Goal: Transaction & Acquisition: Obtain resource

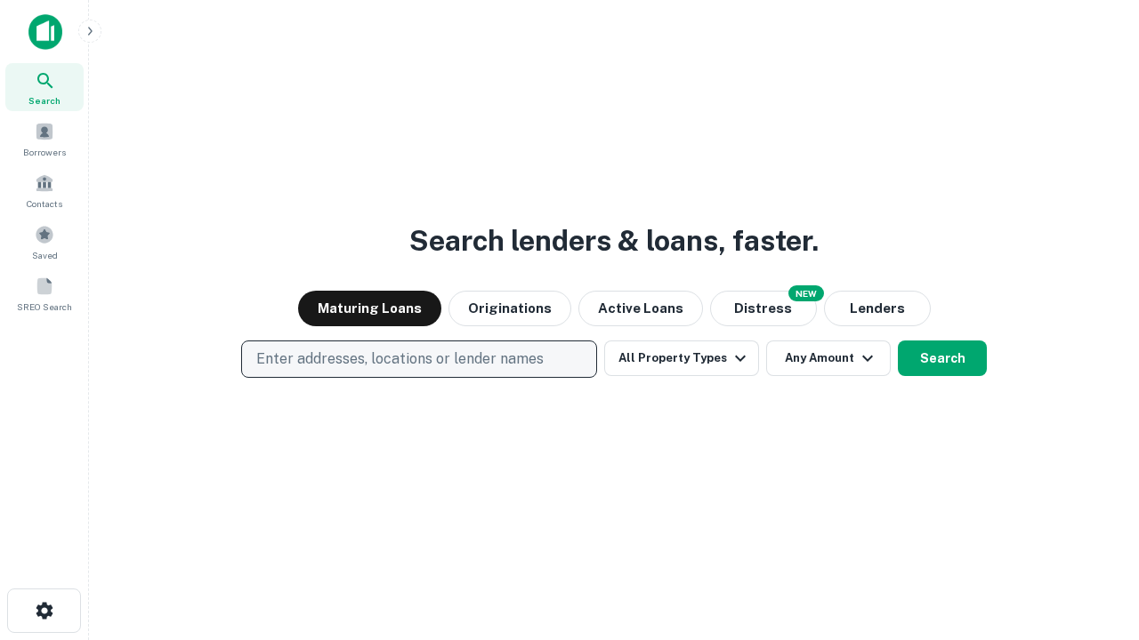
click at [418, 359] on p "Enter addresses, locations or lender names" at bounding box center [399, 359] width 287 height 21
type input "**********"
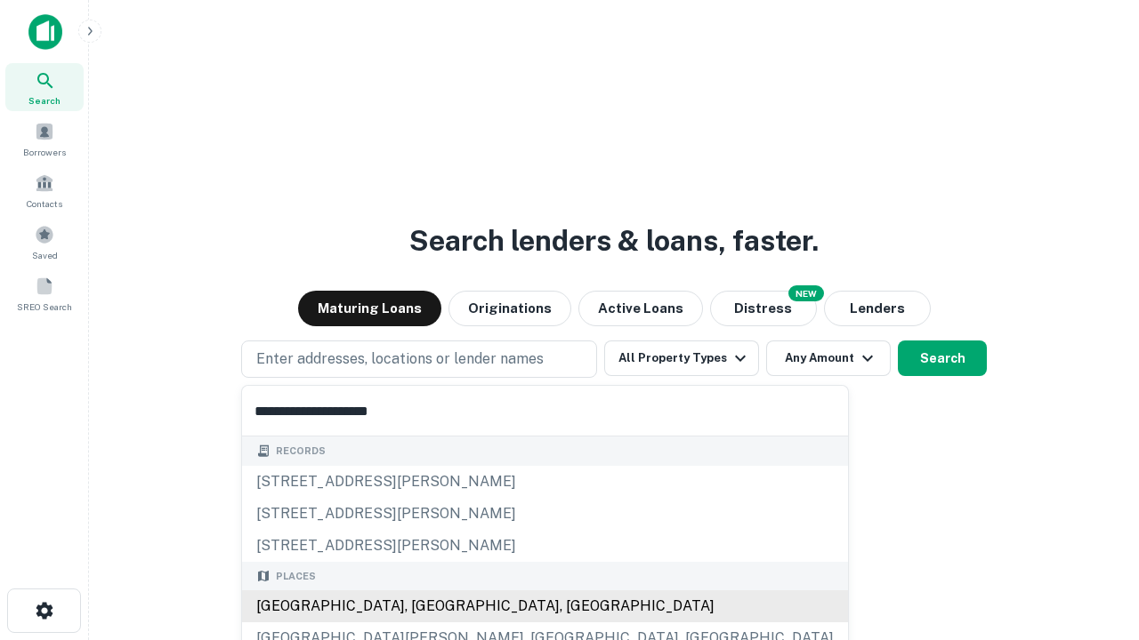
click at [425, 607] on div "[GEOGRAPHIC_DATA], [GEOGRAPHIC_DATA], [GEOGRAPHIC_DATA]" at bounding box center [545, 607] width 606 height 32
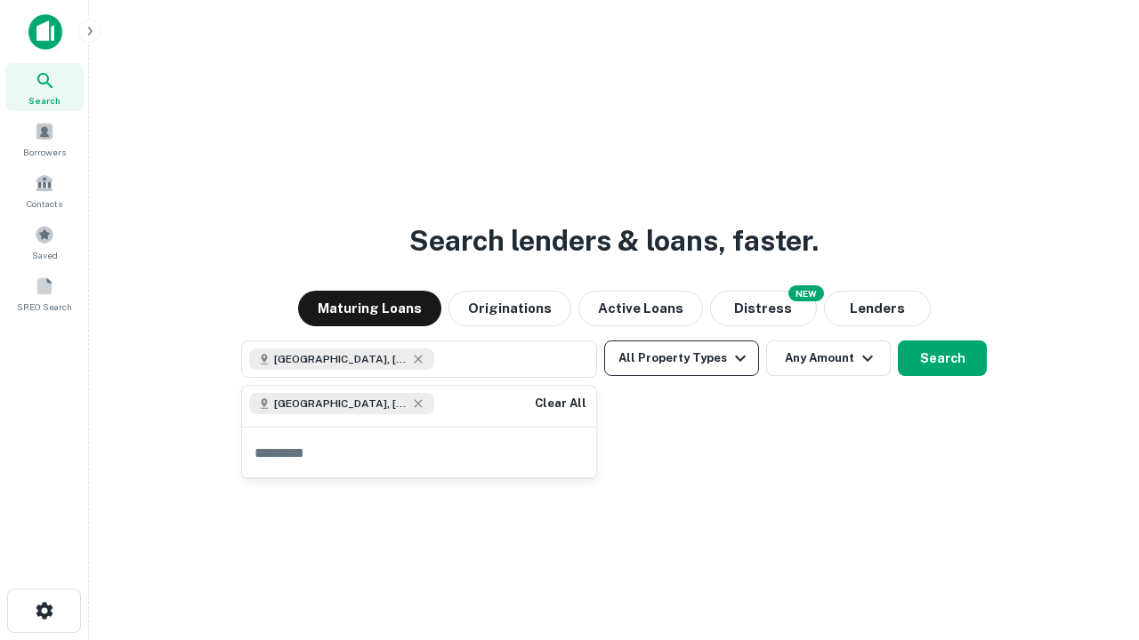
click at [681, 358] on button "All Property Types" at bounding box center [681, 359] width 155 height 36
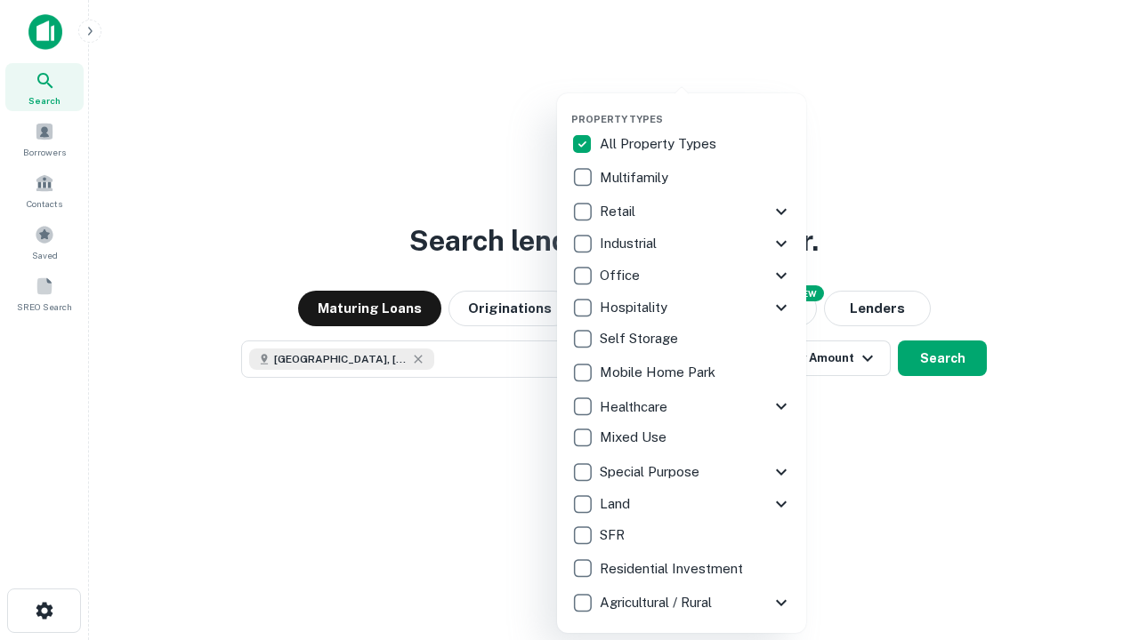
click at [696, 108] on button "button" at bounding box center [695, 108] width 249 height 1
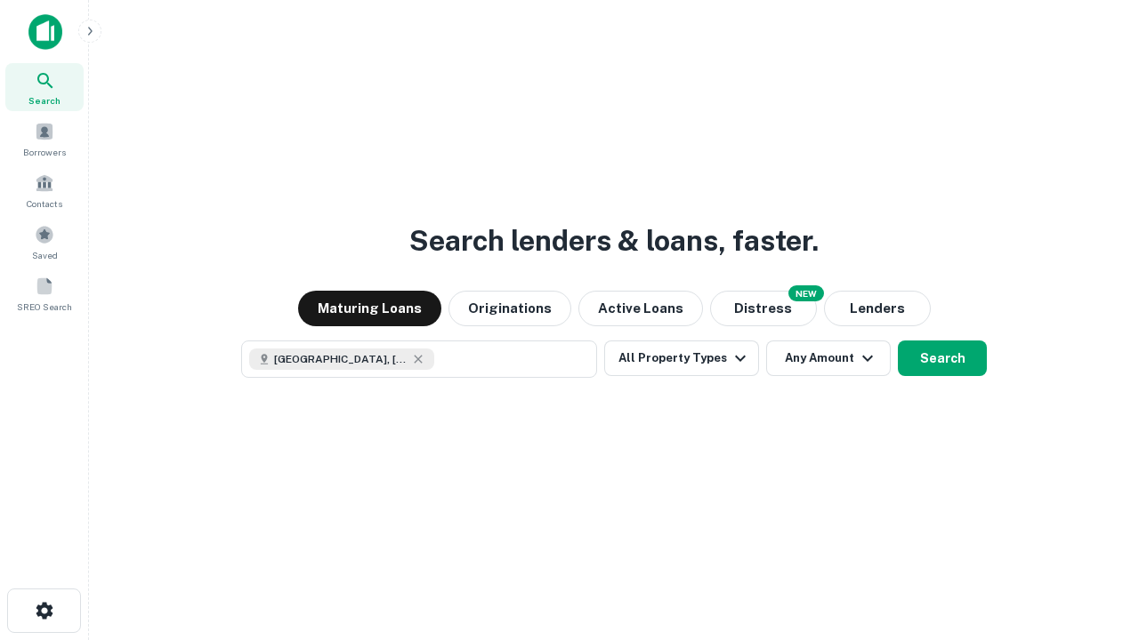
scroll to position [28, 0]
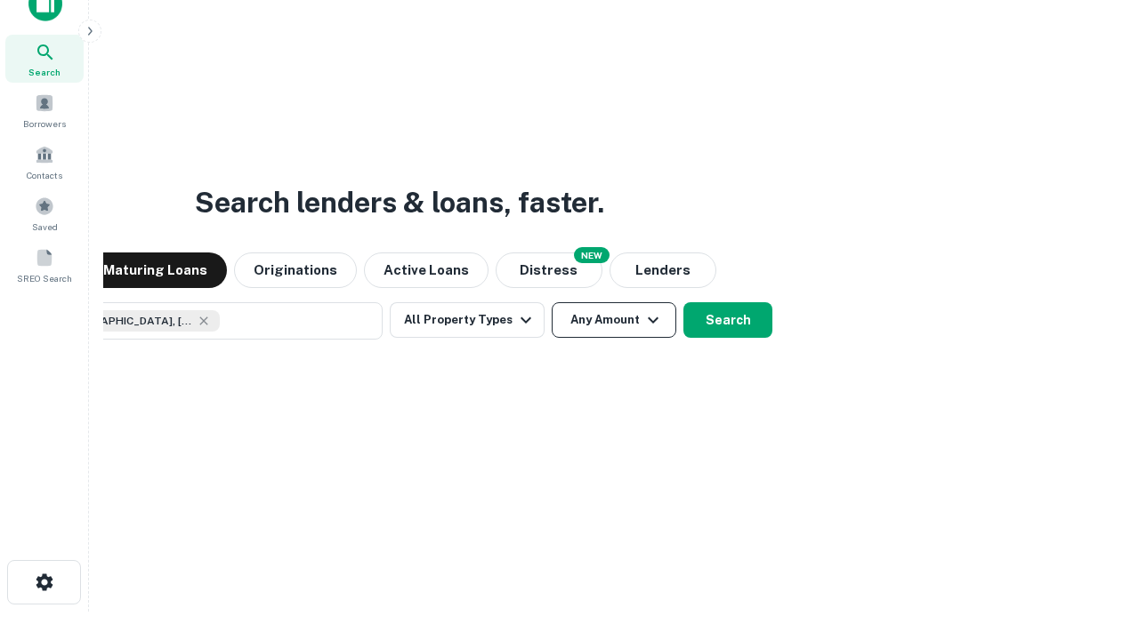
click at [552, 302] on button "Any Amount" at bounding box center [614, 320] width 125 height 36
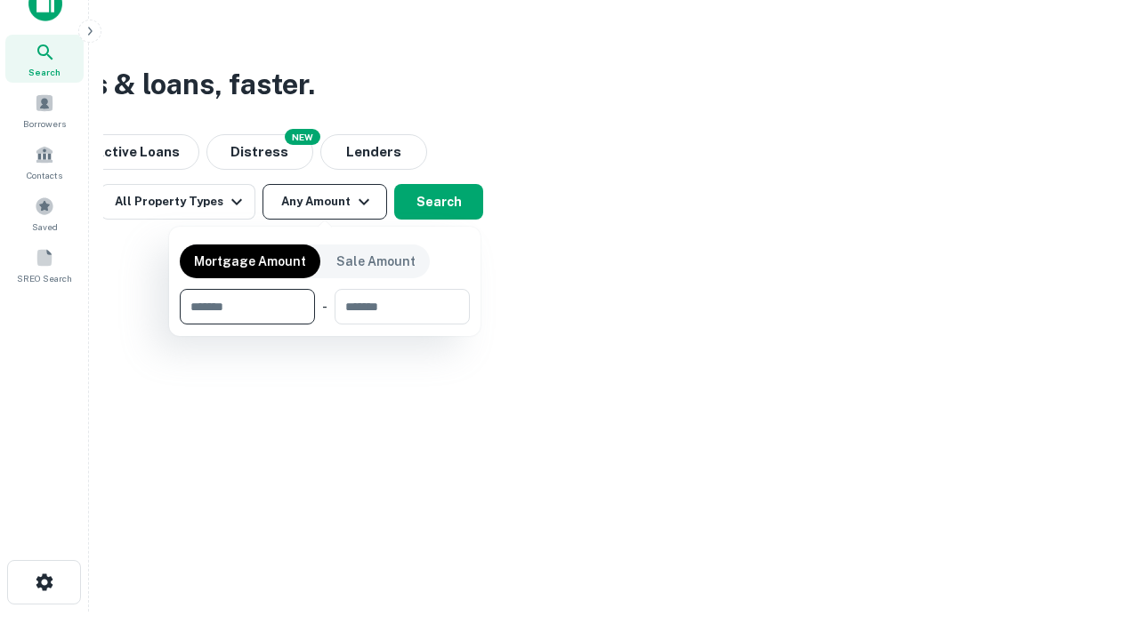
type input "*******"
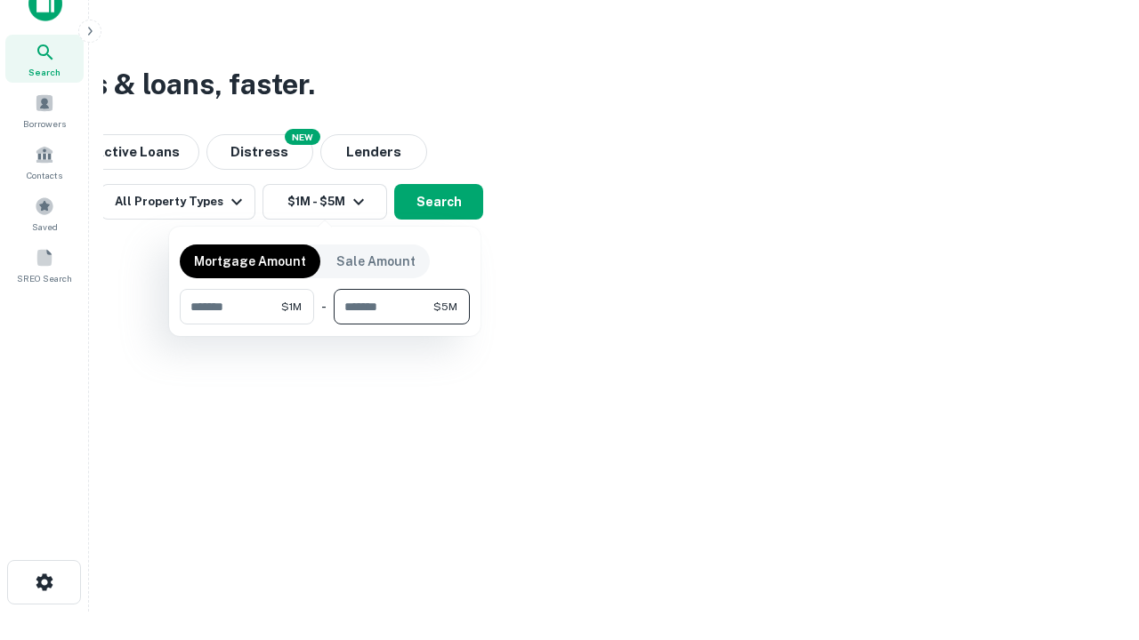
type input "*******"
click at [325, 325] on button "button" at bounding box center [325, 325] width 290 height 1
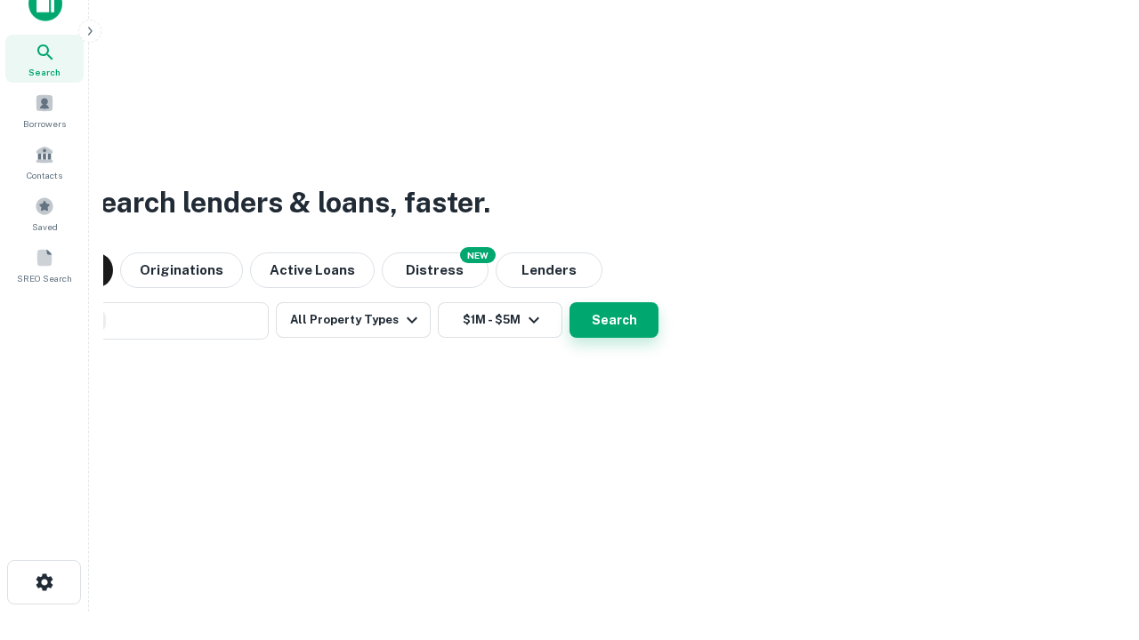
click at [569, 302] on button "Search" at bounding box center [613, 320] width 89 height 36
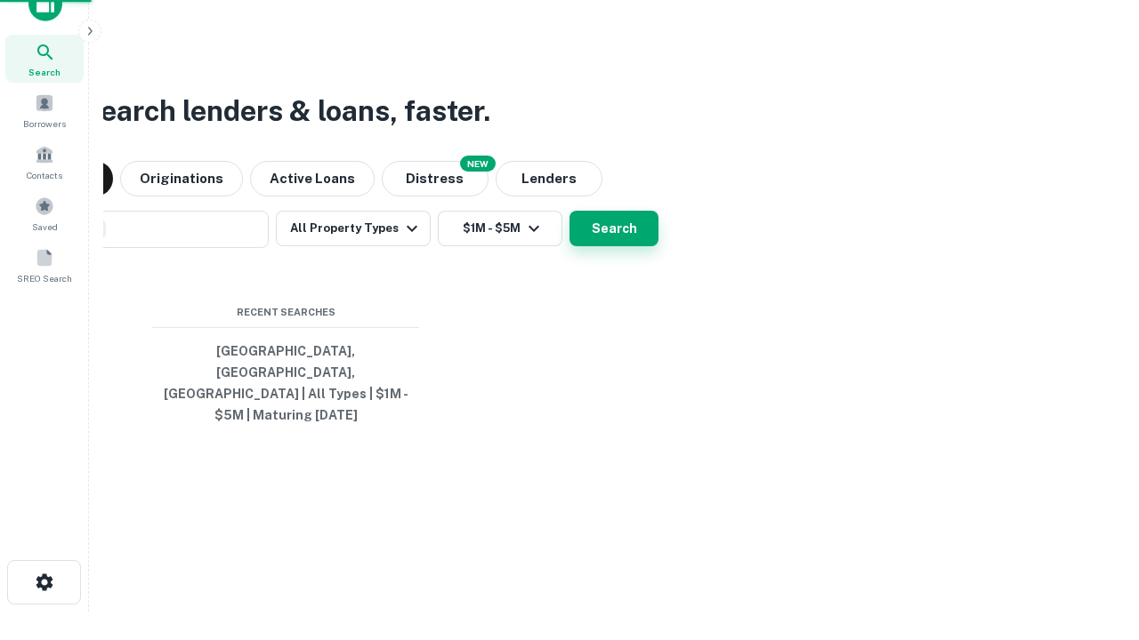
scroll to position [58, 503]
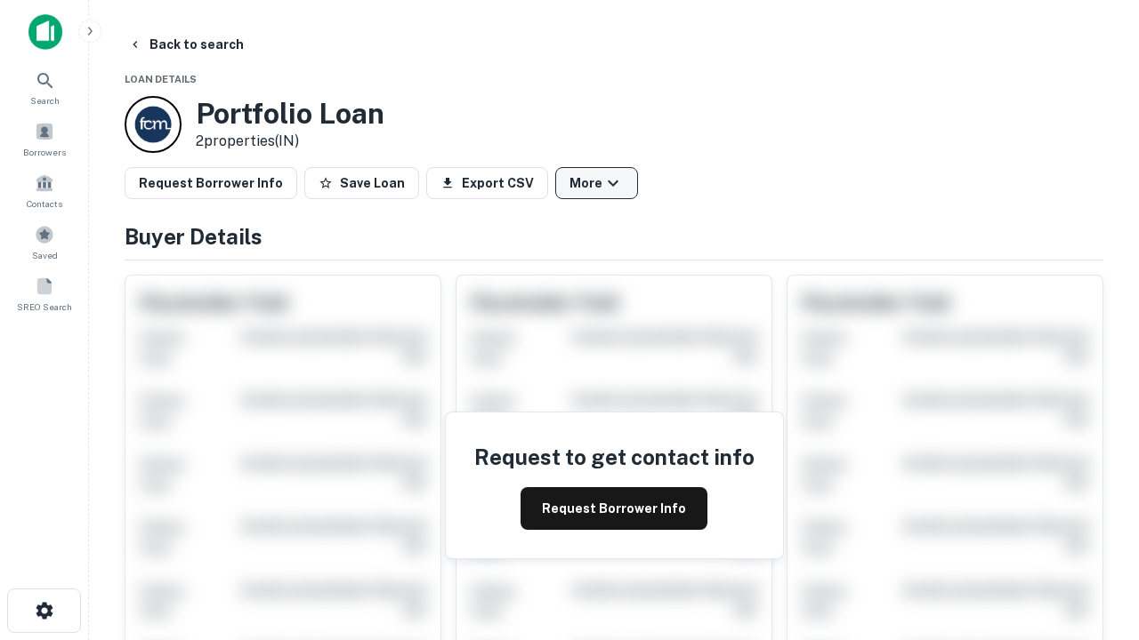
click at [596, 183] on button "More" at bounding box center [596, 183] width 83 height 32
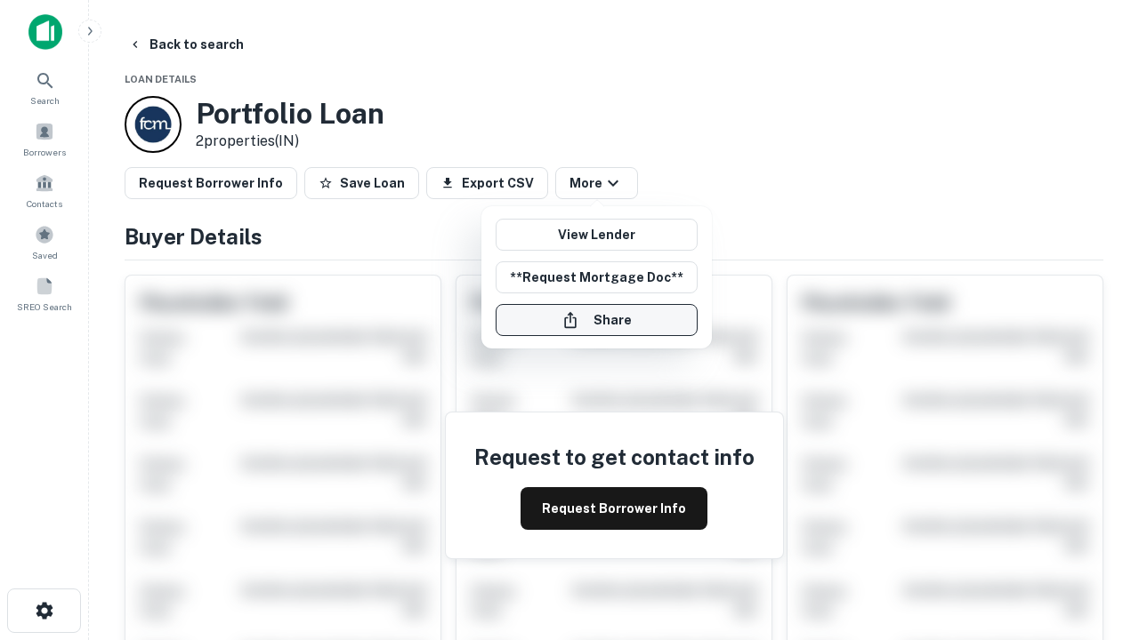
click at [596, 320] on button "Share" at bounding box center [596, 320] width 202 height 32
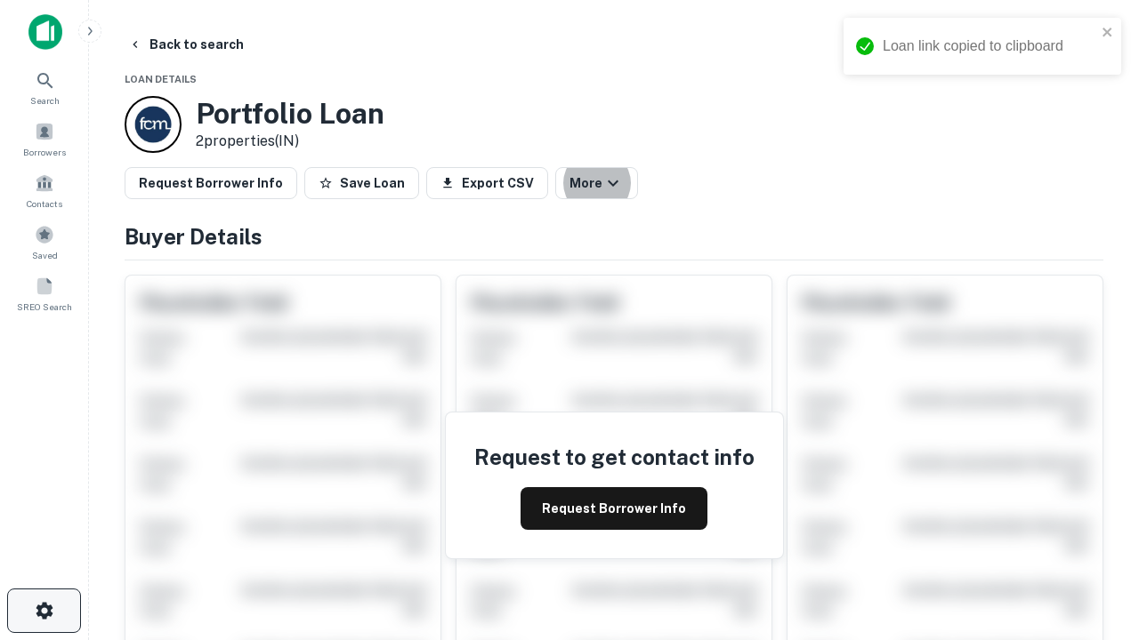
click at [44, 611] on icon "button" at bounding box center [44, 610] width 21 height 21
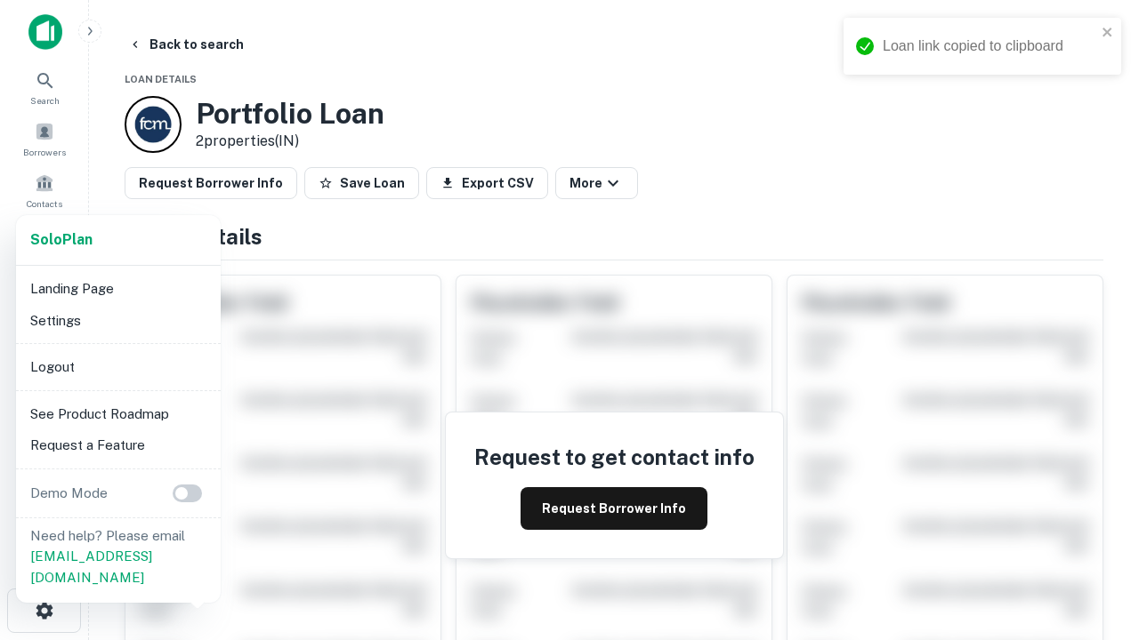
click at [117, 366] on li "Logout" at bounding box center [118, 367] width 190 height 32
